Goal: Information Seeking & Learning: Learn about a topic

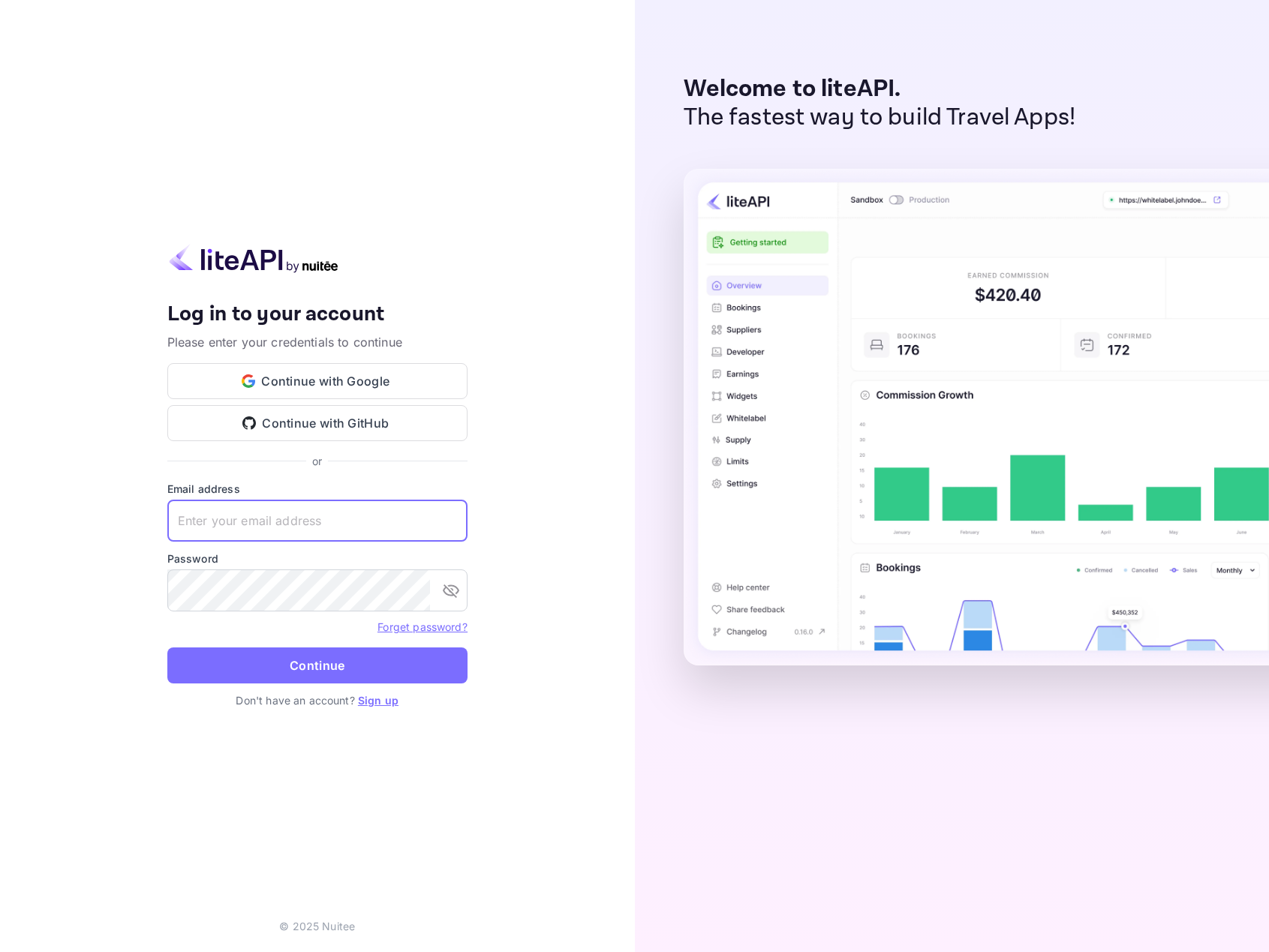
click at [263, 526] on input "text" at bounding box center [317, 520] width 300 height 42
type input "y"
type input "[EMAIL_ADDRESS][DOMAIN_NAME]"
click at [167, 647] on button "Continue" at bounding box center [317, 665] width 300 height 36
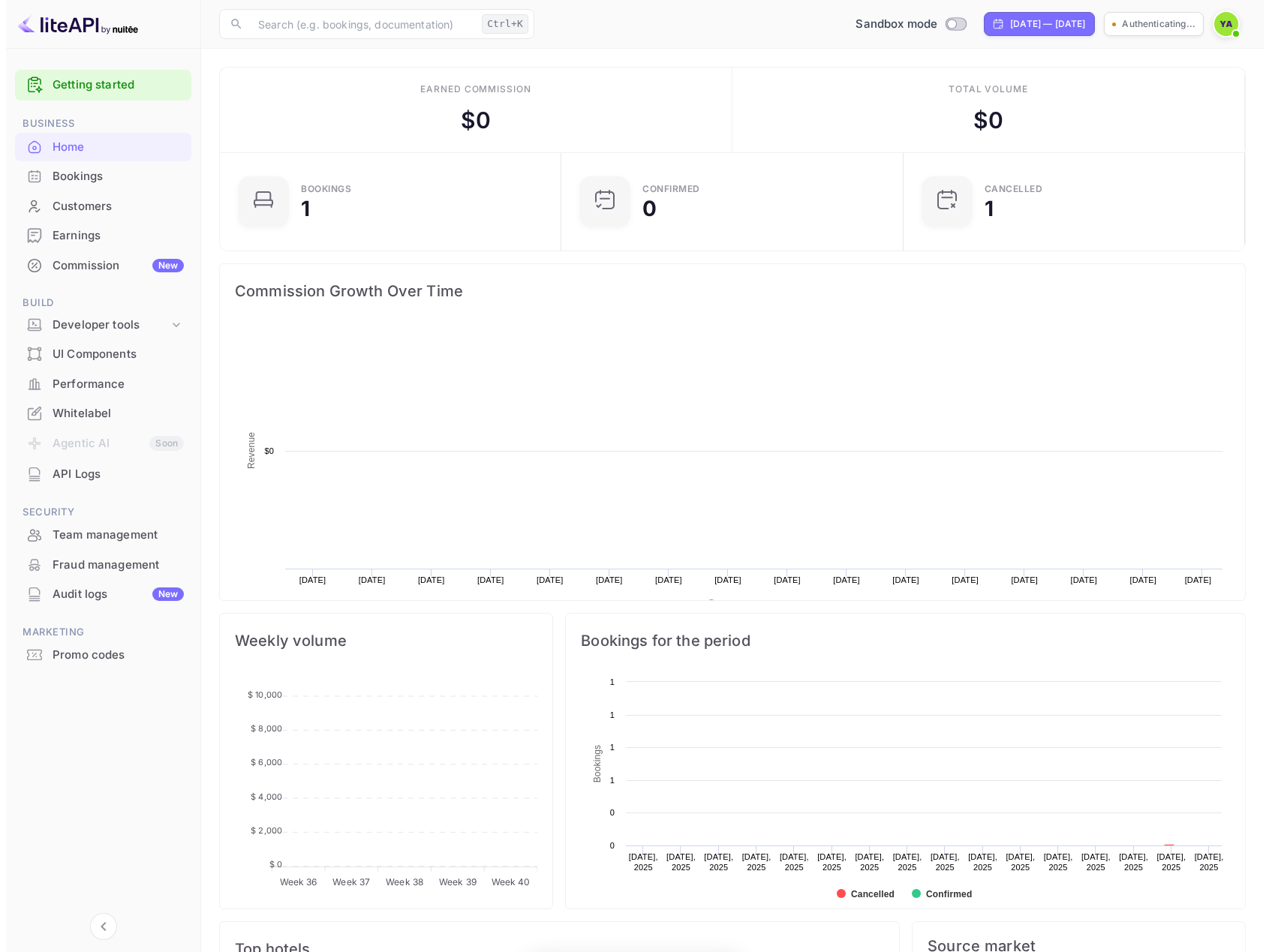
scroll to position [12, 12]
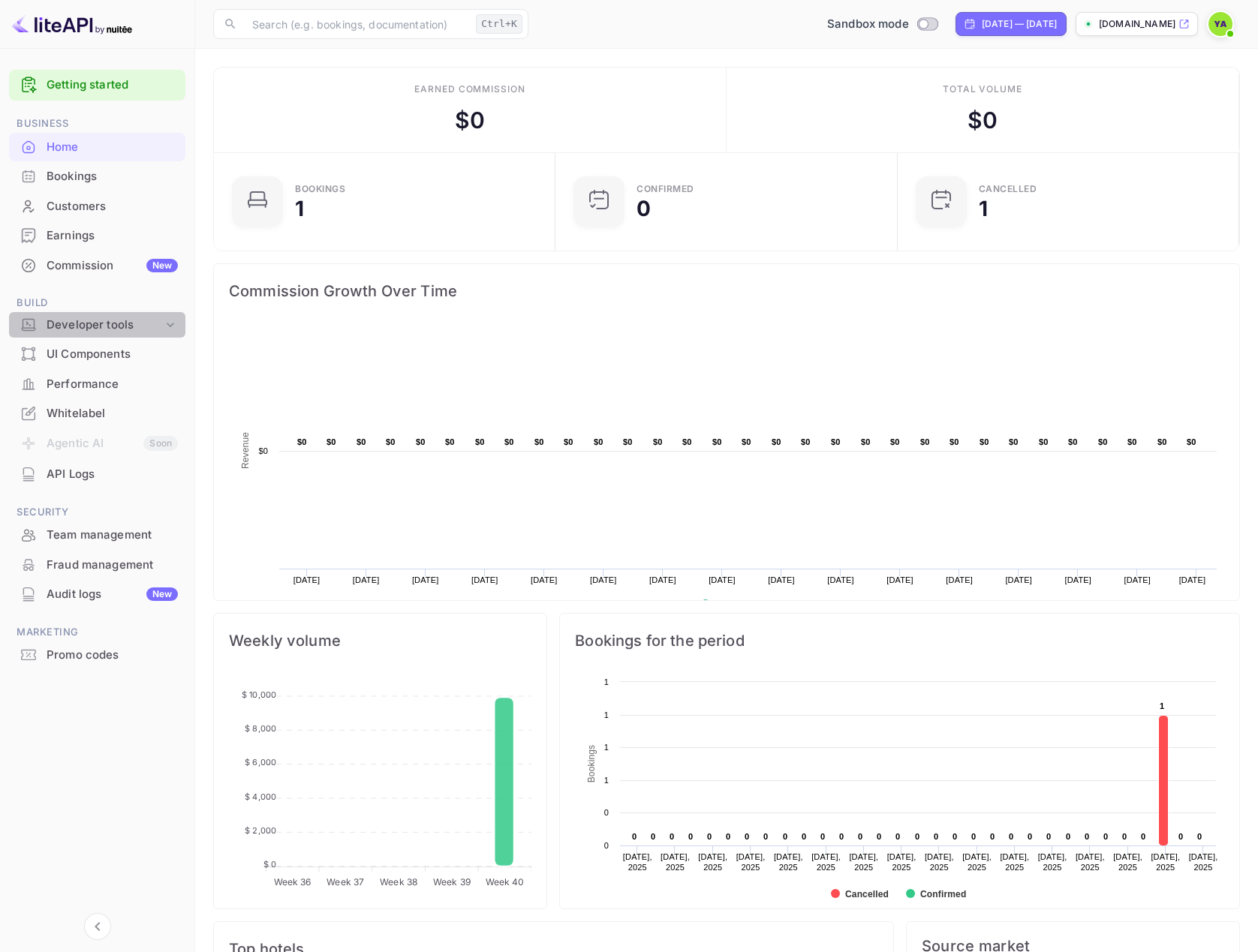
click at [80, 325] on div "Developer tools" at bounding box center [105, 325] width 116 height 17
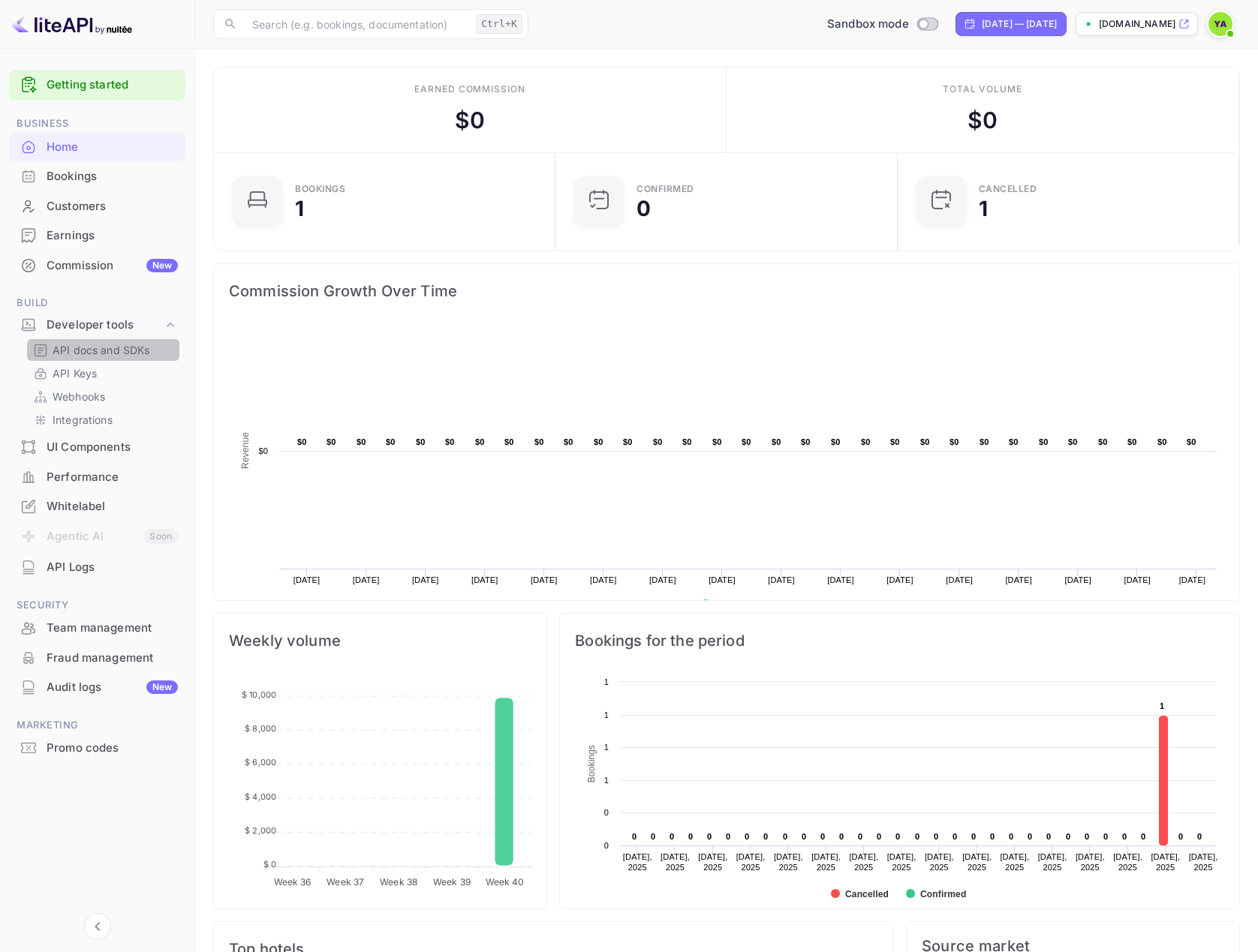
click at [67, 350] on p "API docs and SDKs" at bounding box center [101, 350] width 97 height 16
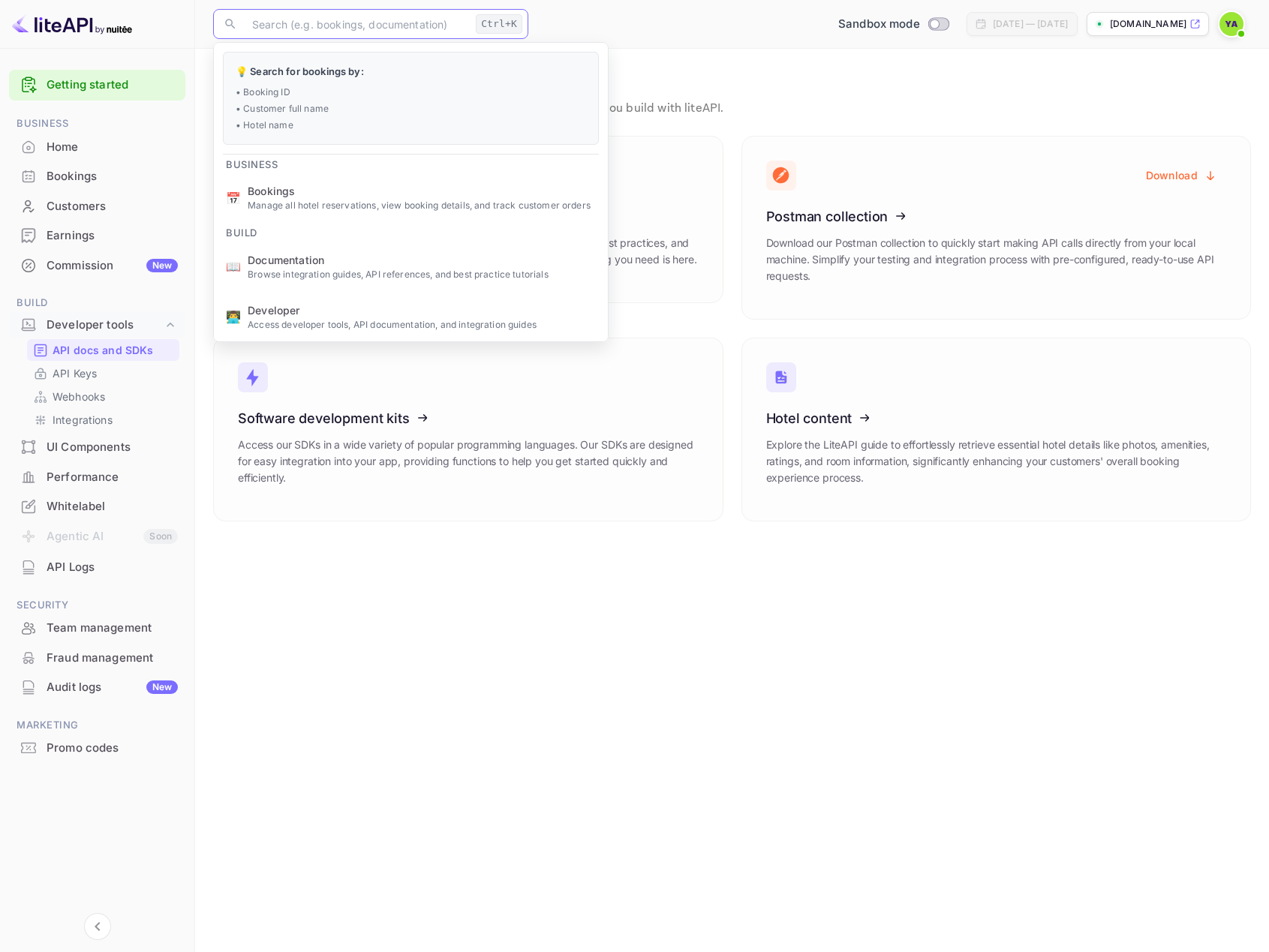
click at [390, 27] on input "text" at bounding box center [356, 24] width 226 height 30
paste input "mapbox"
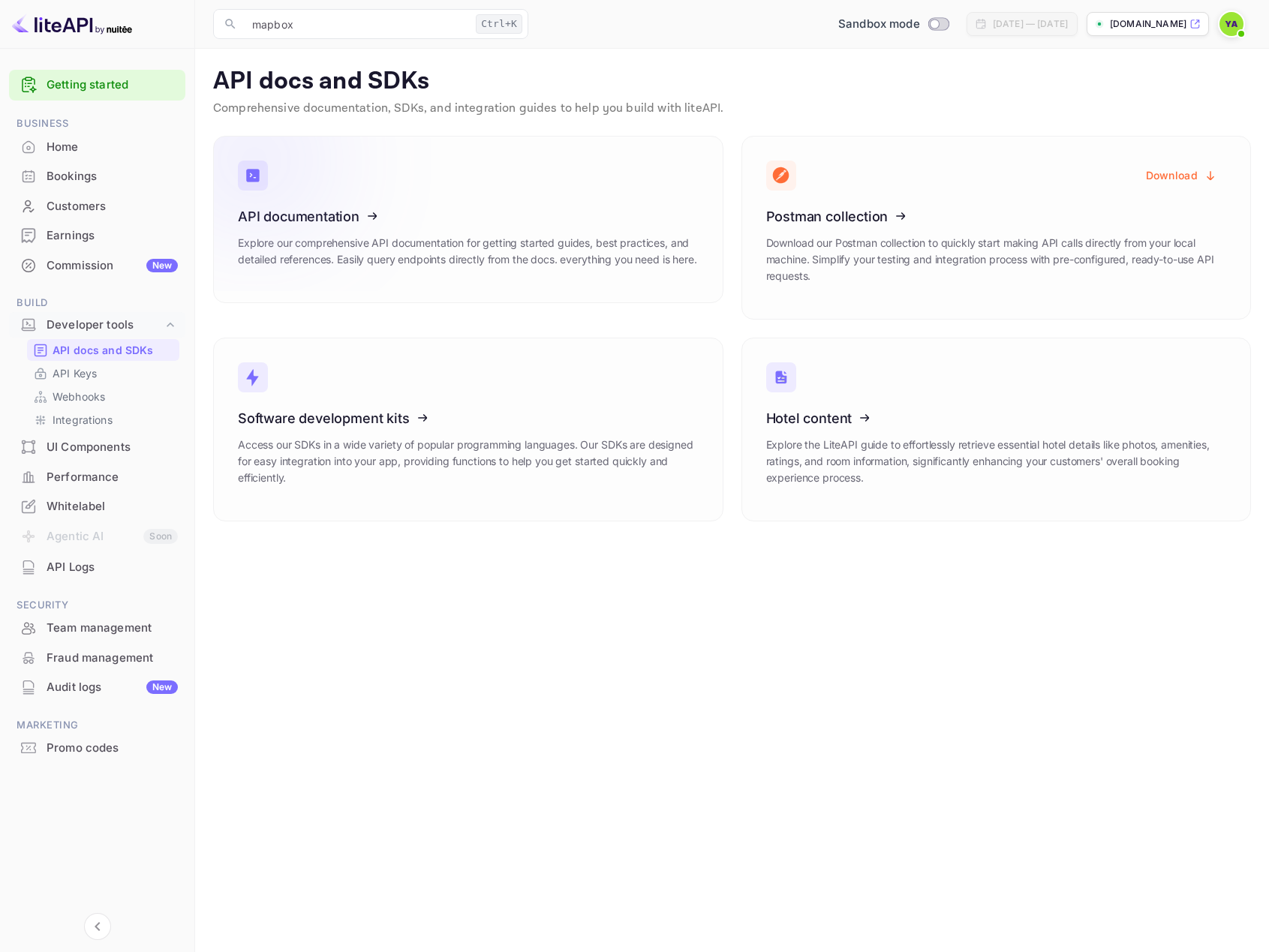
click at [332, 276] on icon at bounding box center [330, 214] width 233 height 155
click at [323, 21] on input "mapbox" at bounding box center [356, 24] width 226 height 30
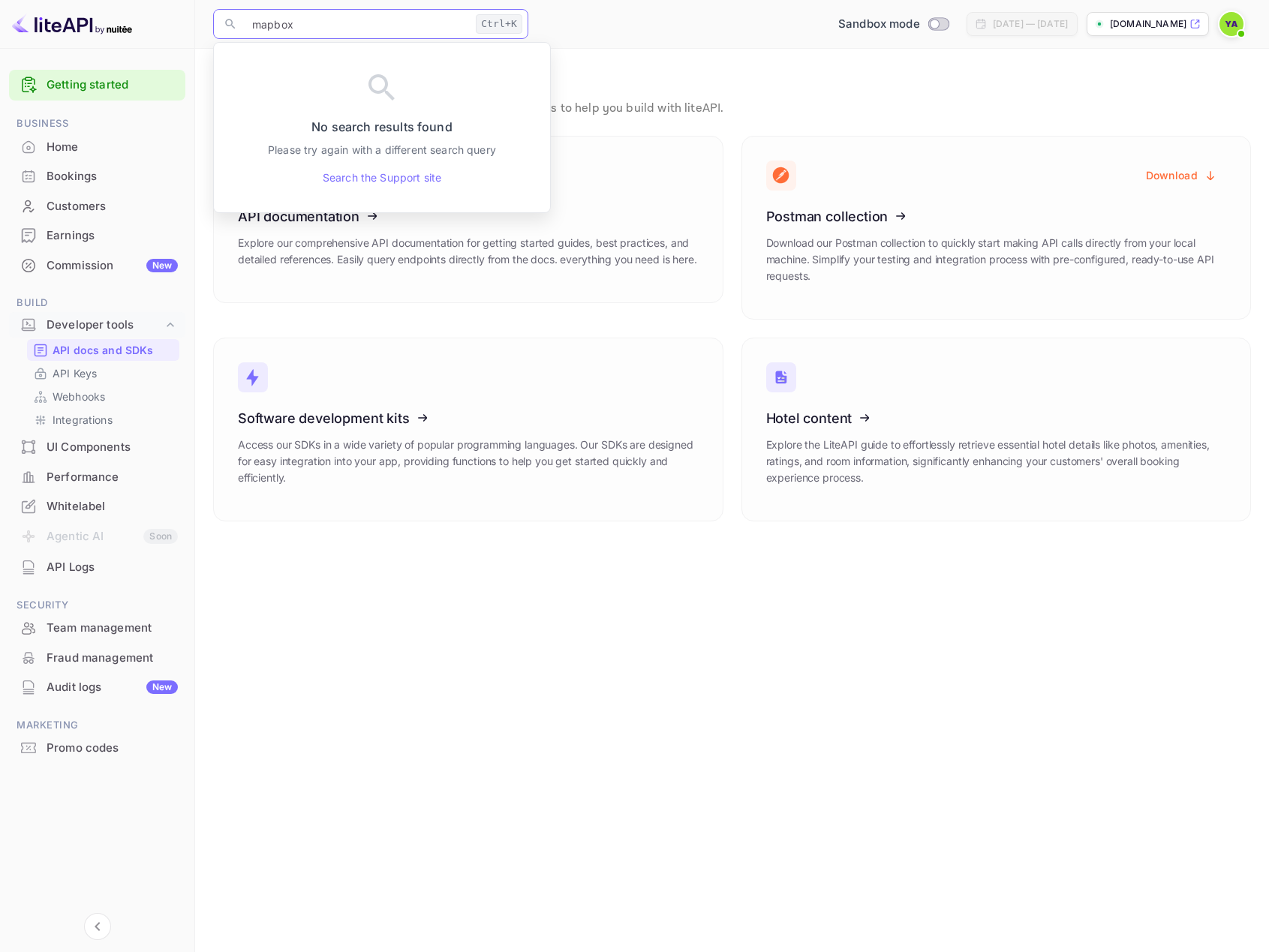
click at [282, 22] on input "mapbox" at bounding box center [356, 24] width 226 height 30
click at [281, 21] on input "mapbox" at bounding box center [356, 24] width 226 height 30
paste input "GeoJSON source"
type input "GeoJSON source"
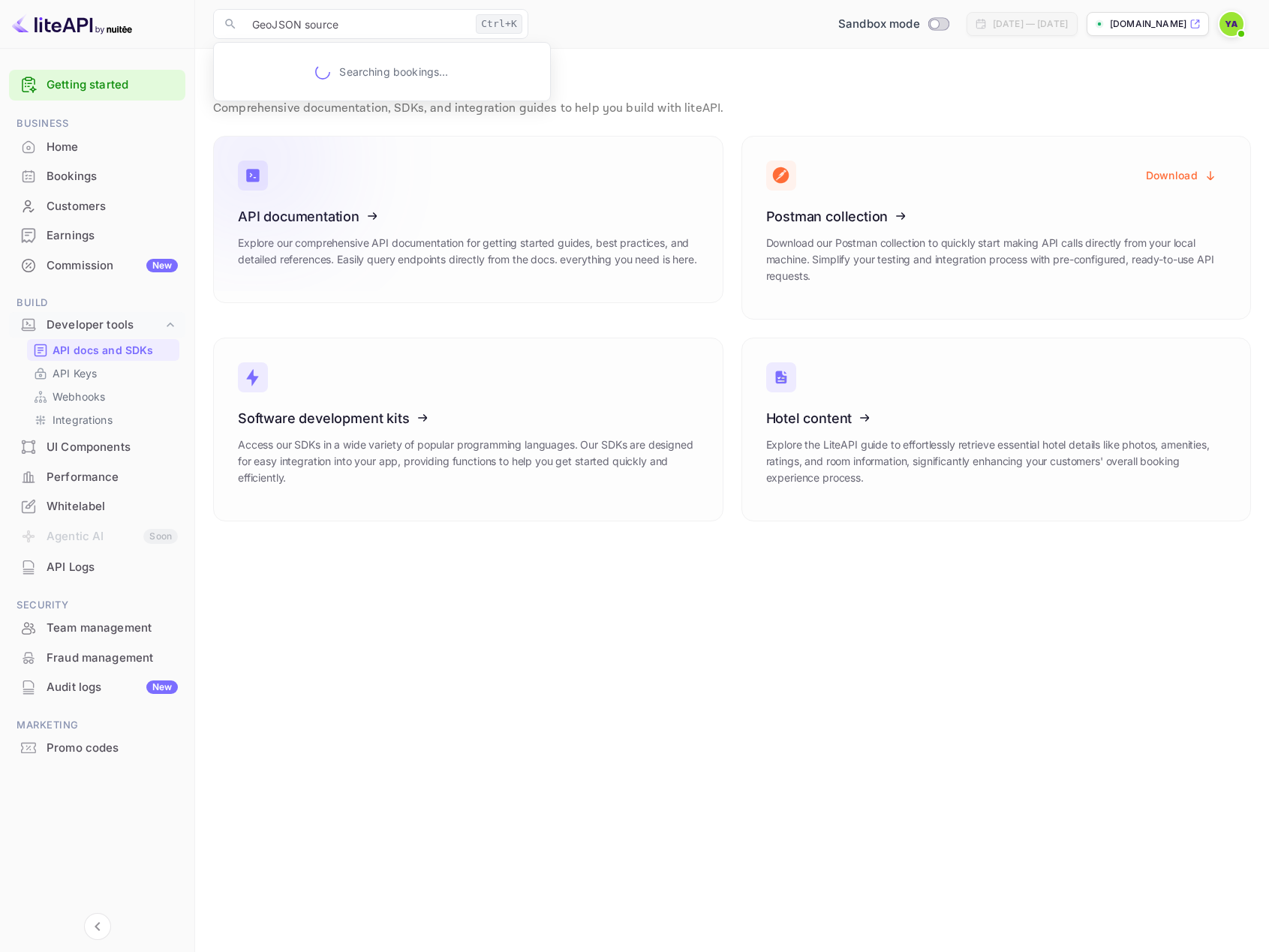
click at [273, 225] on icon at bounding box center [330, 214] width 233 height 155
click at [391, 423] on icon at bounding box center [330, 416] width 233 height 155
